Goal: Task Accomplishment & Management: Complete application form

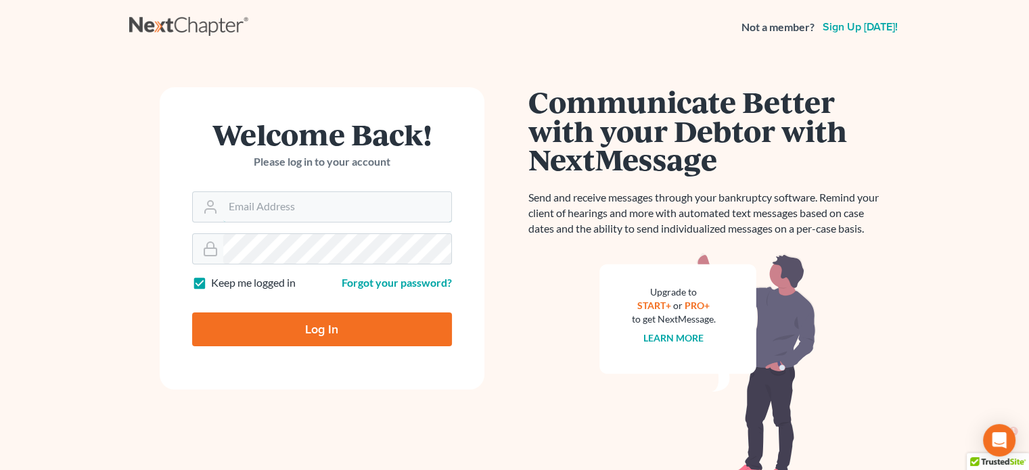
type input "bankruptcyquestions@gmail.com"
click at [306, 319] on input "Log In" at bounding box center [322, 330] width 260 height 34
type input "Thinking..."
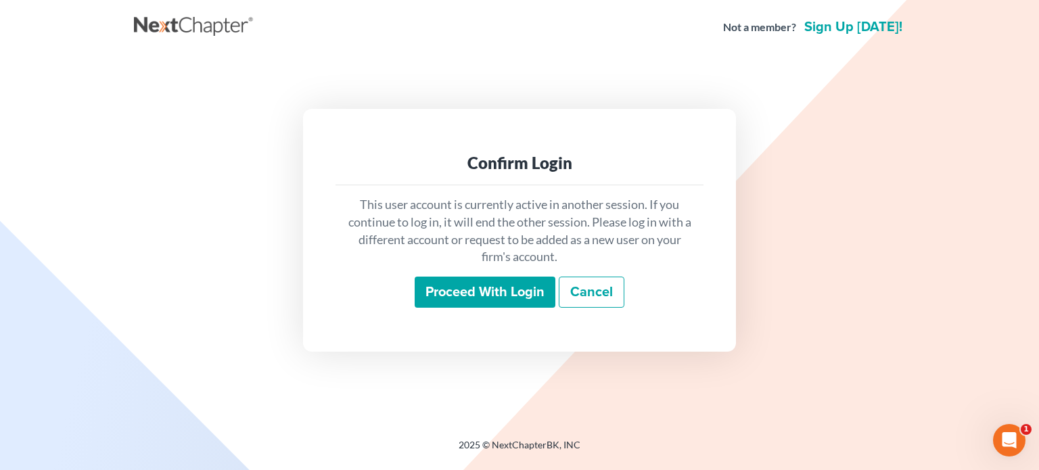
click at [453, 292] on input "Proceed with login" at bounding box center [485, 292] width 141 height 31
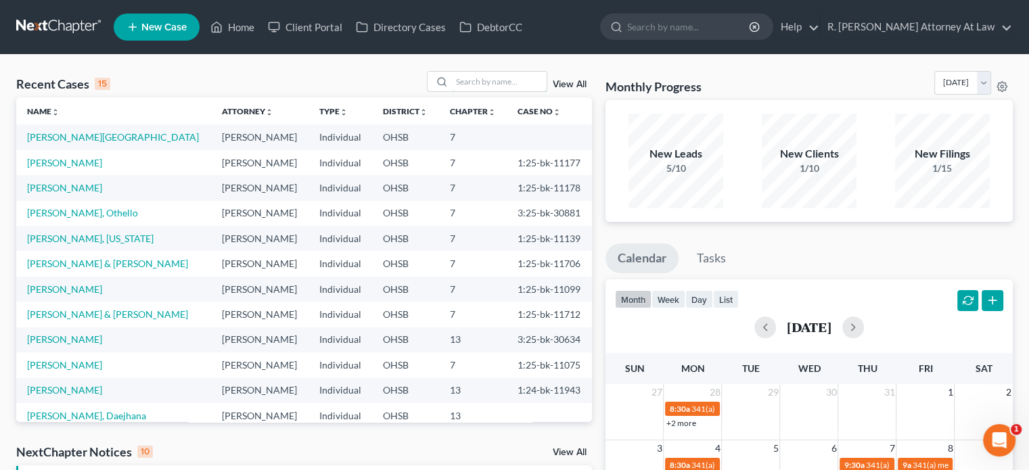
drag, startPoint x: 480, startPoint y: 83, endPoint x: 475, endPoint y: 47, distance: 36.8
click at [480, 83] on input "search" at bounding box center [499, 82] width 95 height 20
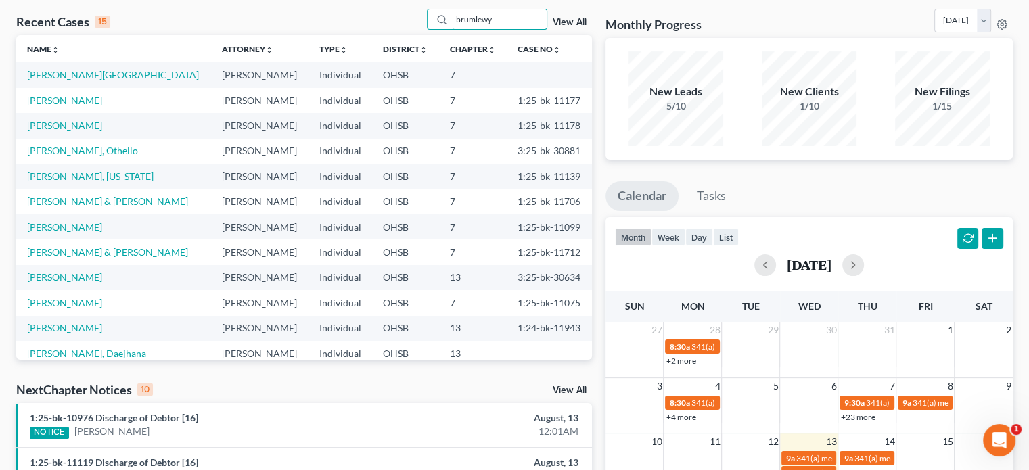
scroll to position [68, 0]
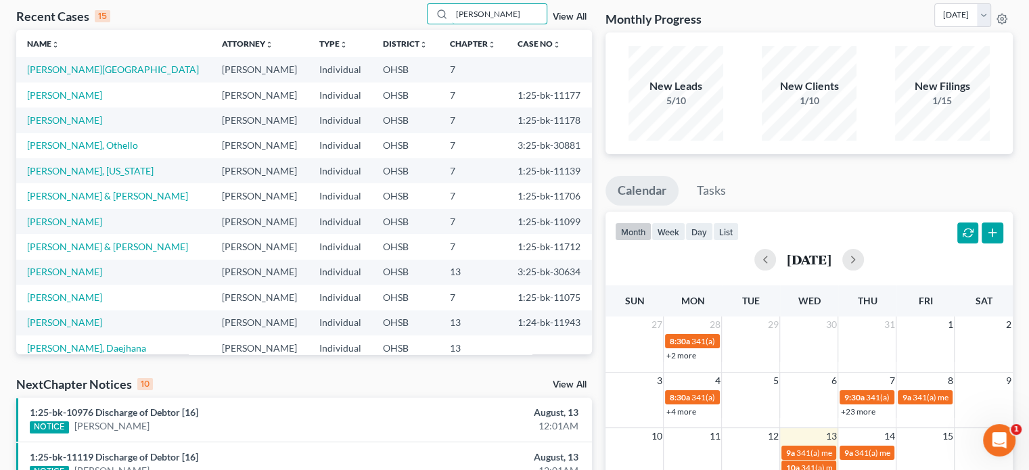
type input "[PERSON_NAME]"
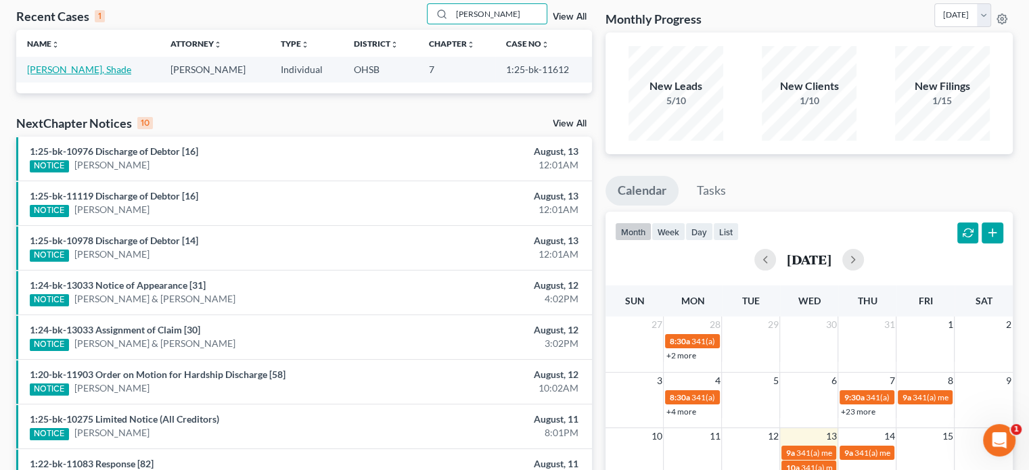
click at [45, 70] on link "[PERSON_NAME], Shade" at bounding box center [79, 70] width 104 height 12
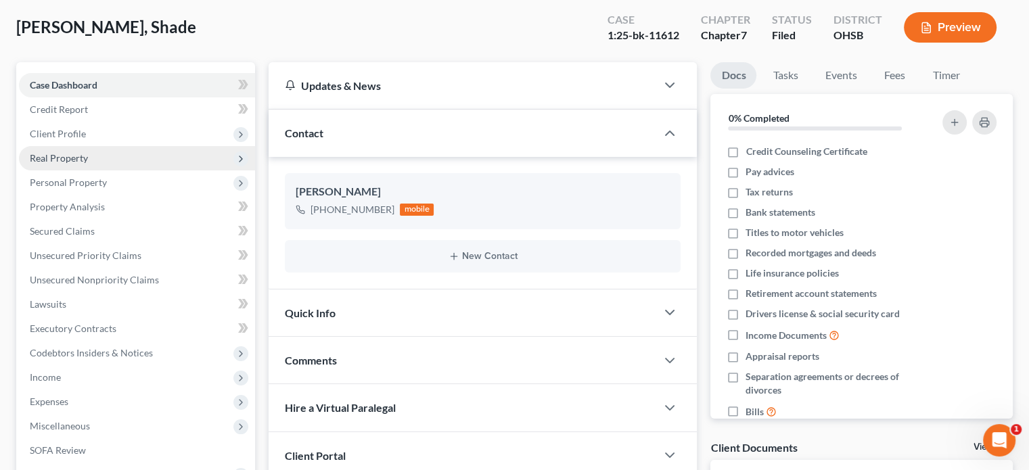
click at [62, 156] on span "Real Property" at bounding box center [59, 158] width 58 height 12
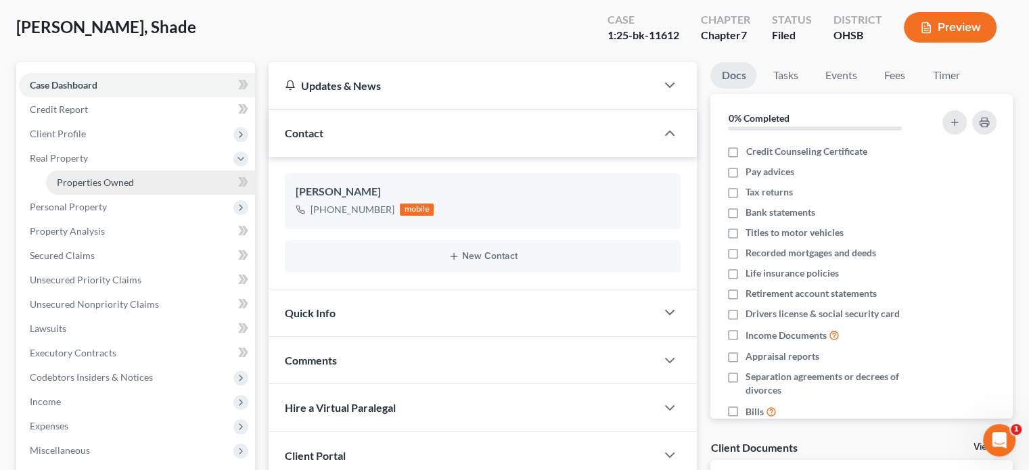
click at [68, 177] on span "Properties Owned" at bounding box center [95, 183] width 77 height 12
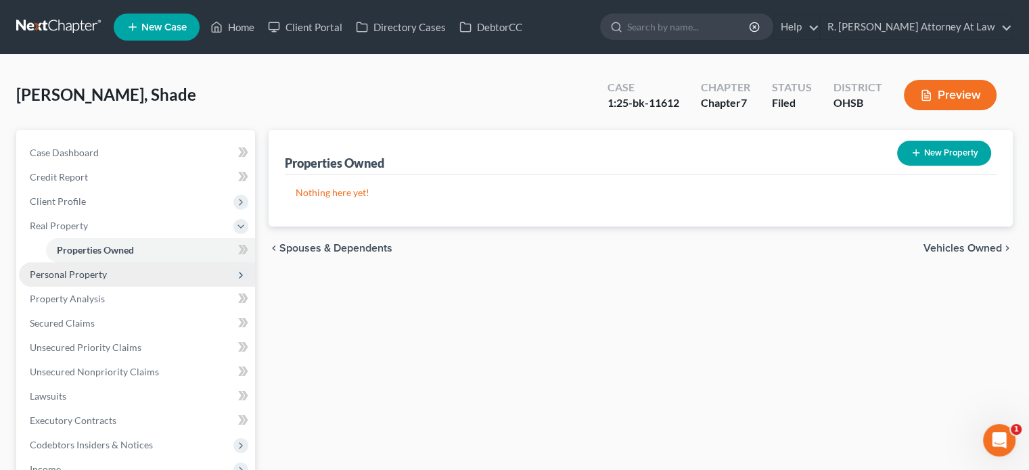
click at [83, 274] on span "Personal Property" at bounding box center [68, 275] width 77 height 12
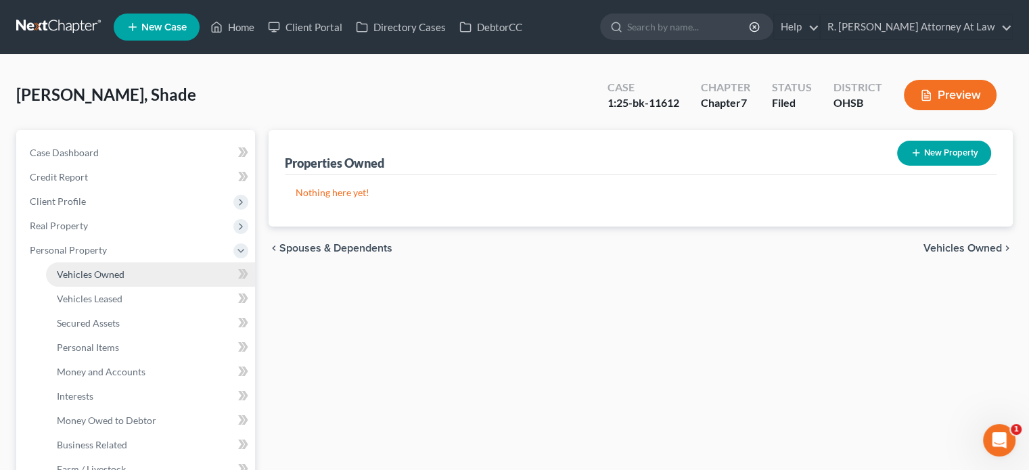
click at [83, 273] on span "Vehicles Owned" at bounding box center [91, 275] width 68 height 12
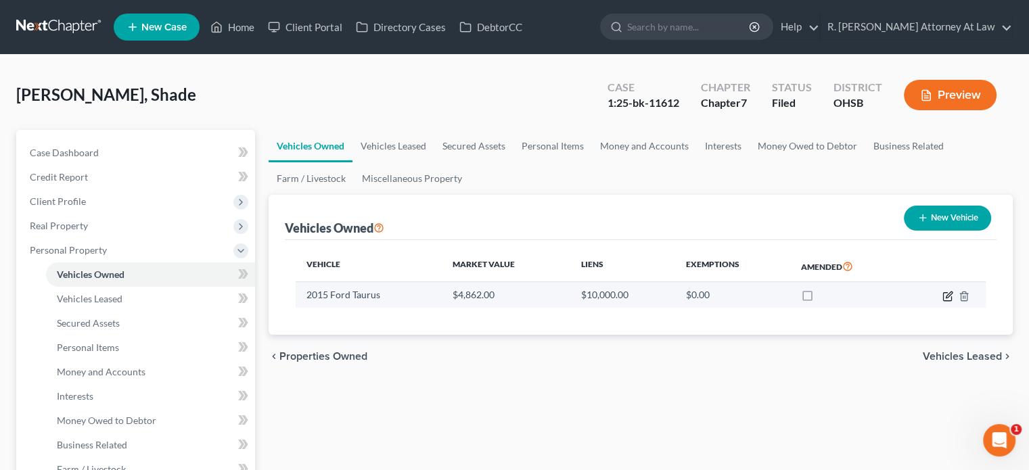
click at [947, 296] on icon "button" at bounding box center [948, 296] width 11 height 11
select select "0"
select select "11"
select select "2"
select select "0"
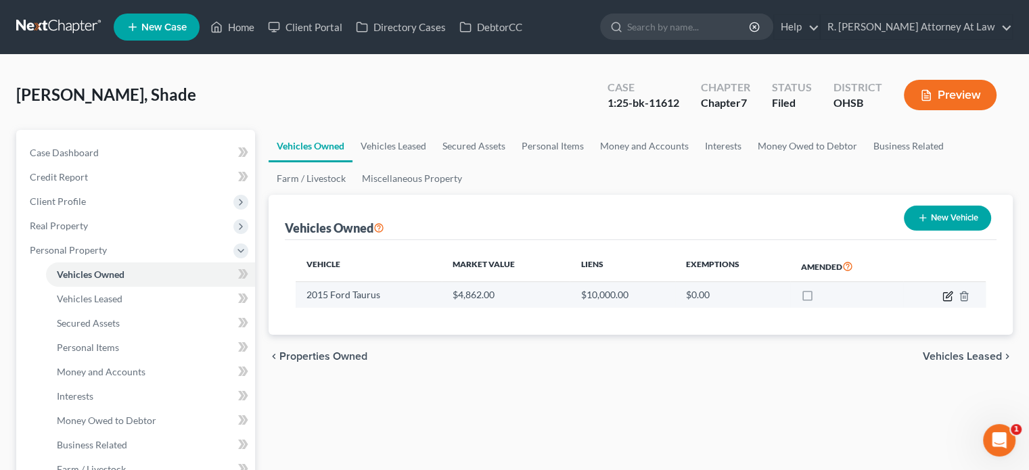
select select "36"
select select "0"
select select "2"
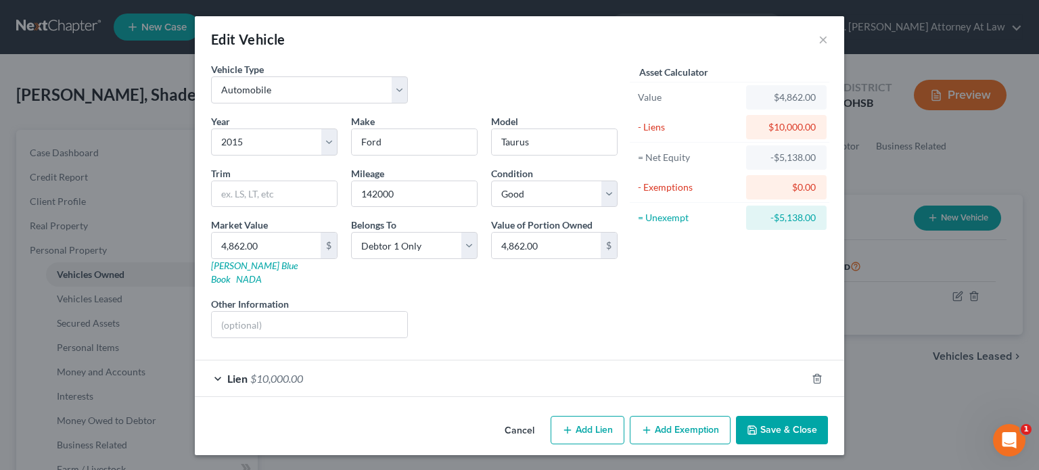
click at [461, 361] on div "Lien $10,000.00" at bounding box center [501, 379] width 612 height 36
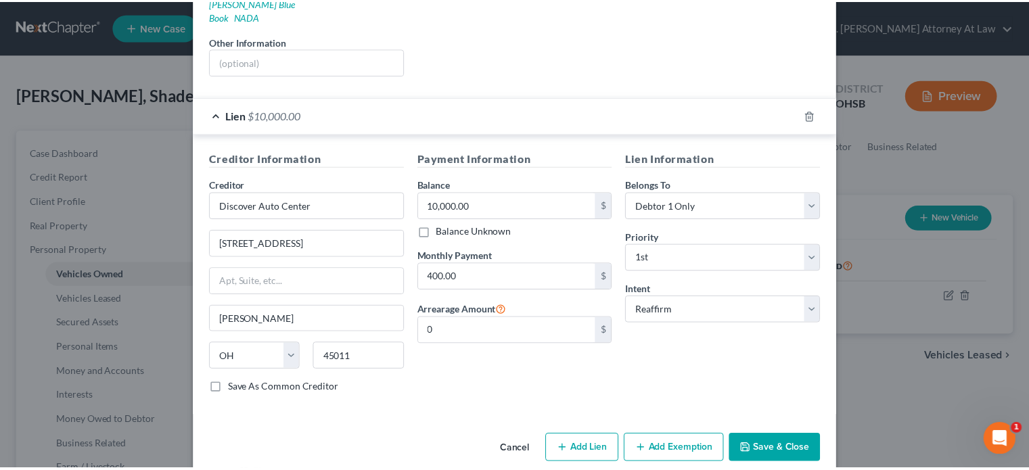
scroll to position [267, 0]
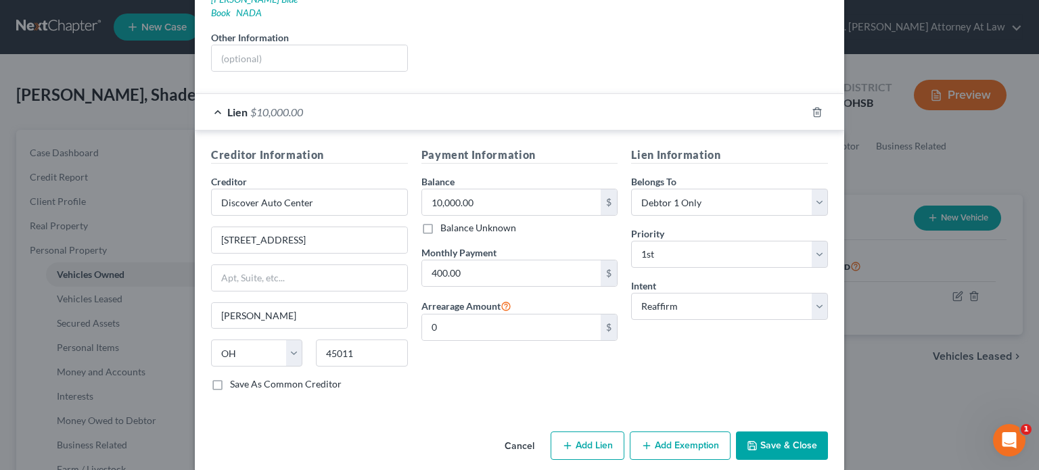
click at [754, 432] on button "Save & Close" at bounding box center [782, 446] width 92 height 28
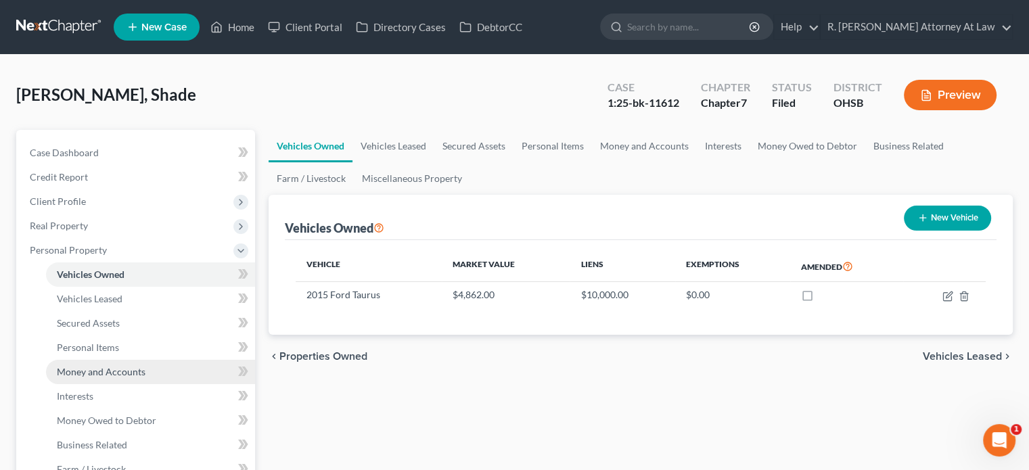
click at [86, 373] on span "Money and Accounts" at bounding box center [101, 372] width 89 height 12
